Goal: Task Accomplishment & Management: Use online tool/utility

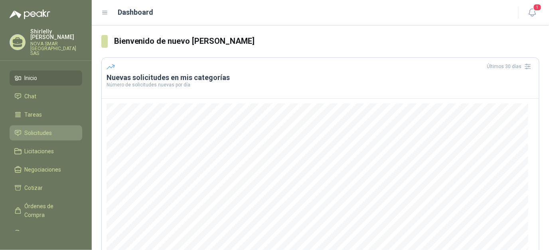
click at [36, 132] on span "Solicitudes" at bounding box center [39, 133] width 28 height 9
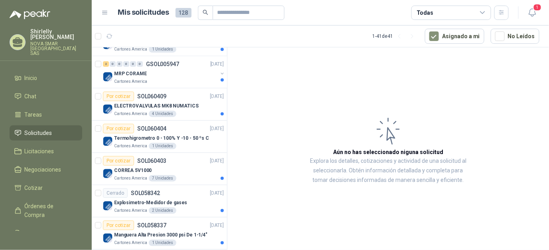
scroll to position [197, 0]
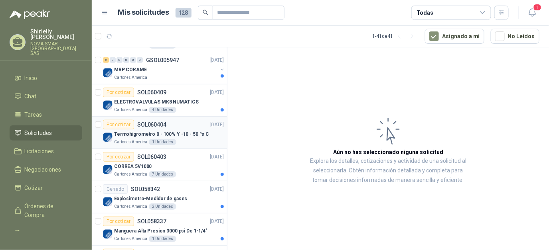
click at [134, 134] on p "Termohigrometro 0 - 100% Y -10 - 50 ºs C" at bounding box center [161, 135] width 95 height 8
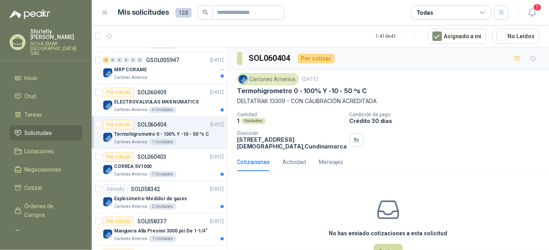
scroll to position [26, 0]
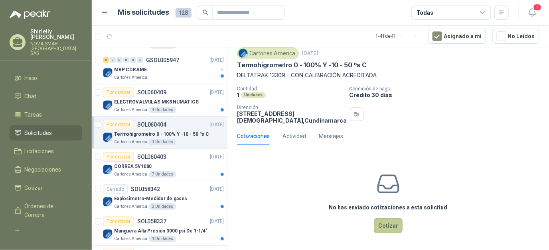
click at [390, 222] on button "Cotizar" at bounding box center [388, 226] width 29 height 15
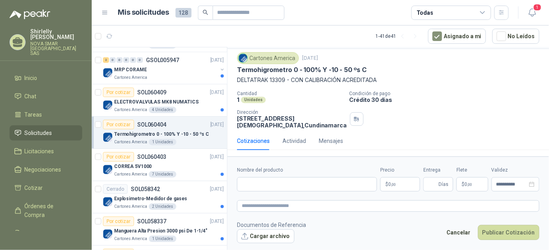
scroll to position [21, 0]
click at [290, 185] on input "Nombre del producto" at bounding box center [307, 184] width 140 height 14
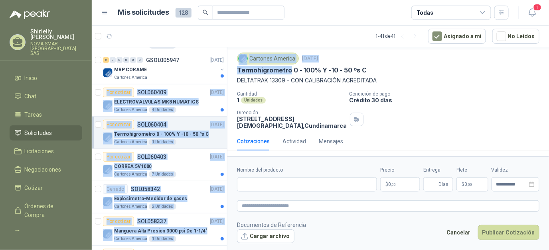
drag, startPoint x: 290, startPoint y: 71, endPoint x: 227, endPoint y: 71, distance: 63.8
click at [227, 71] on div "Solicitudes de nuevos compradores Por cotizar SOL060752 [DATE] INTERRUPTOR DE S…" at bounding box center [320, 150] width 457 height 206
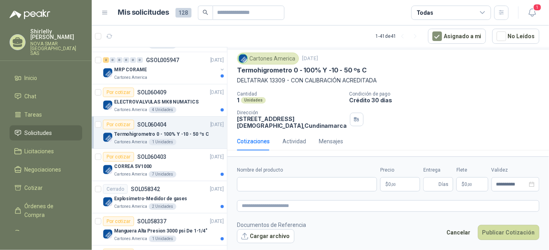
click at [426, 95] on p "Condición de pago" at bounding box center [447, 94] width 197 height 6
click at [262, 187] on input "Nombre del producto" at bounding box center [307, 184] width 140 height 14
